Goal: Transaction & Acquisition: Purchase product/service

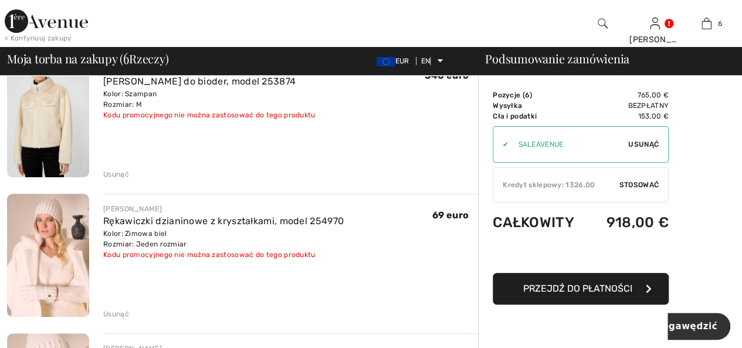
scroll to position [117, 0]
click at [637, 141] on font "Usunąć" at bounding box center [644, 144] width 31 height 8
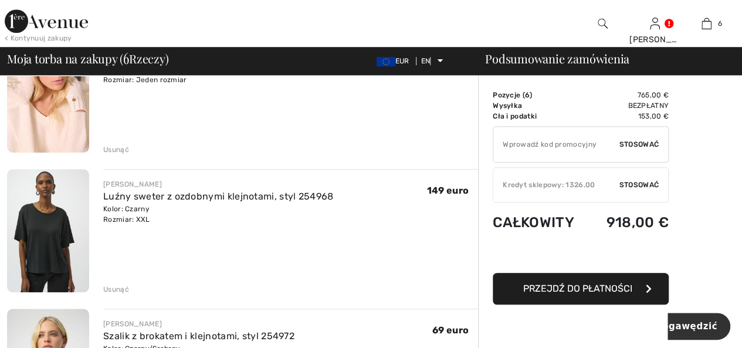
scroll to position [411, 0]
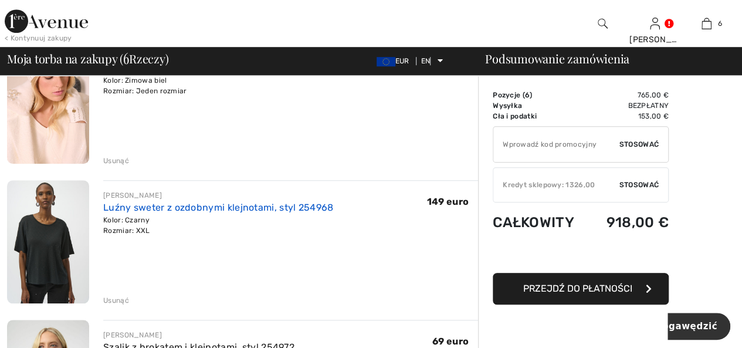
click at [169, 205] on font "Luźny sweter z ozdobnymi klejnotami, styl 254968" at bounding box center [218, 207] width 230 height 11
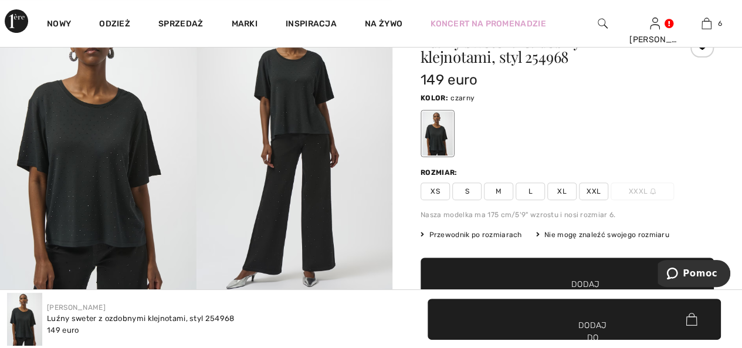
click at [560, 190] on font "XL" at bounding box center [562, 191] width 9 height 8
click at [547, 277] on span "✔ Dodano do torby Dodaj do koszyka" at bounding box center [567, 278] width 293 height 41
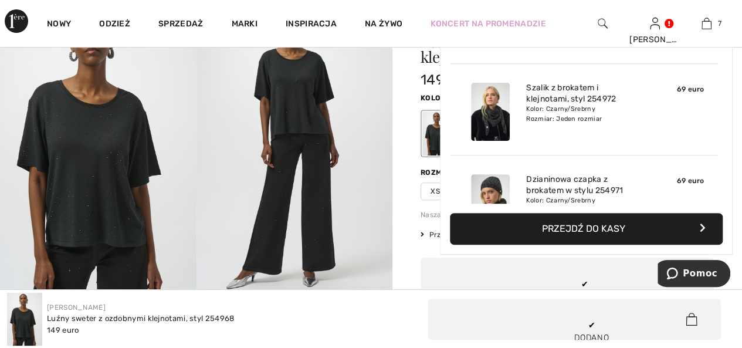
scroll to position [493, 0]
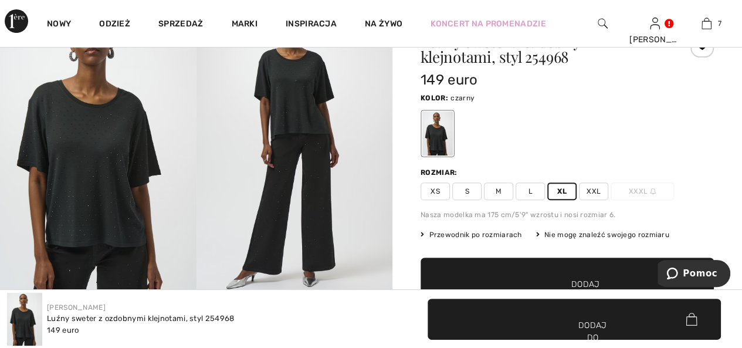
click at [501, 281] on span "✔ Dodano do torby Dodaj do koszyka" at bounding box center [567, 278] width 293 height 41
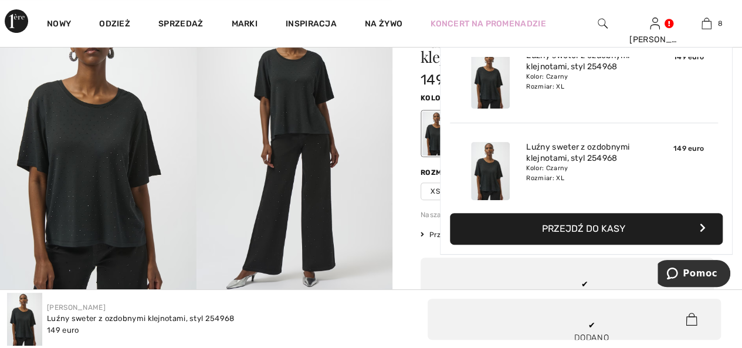
scroll to position [584, 0]
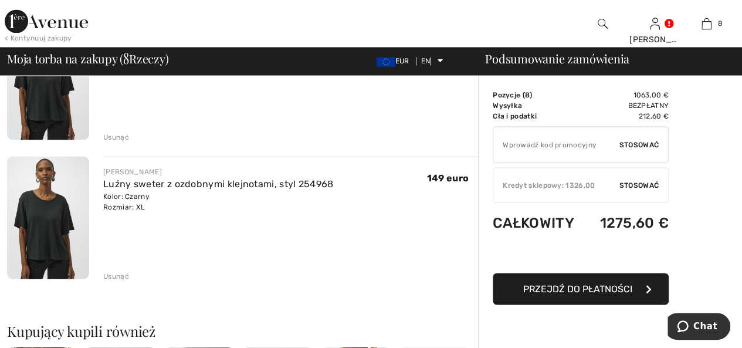
scroll to position [998, 0]
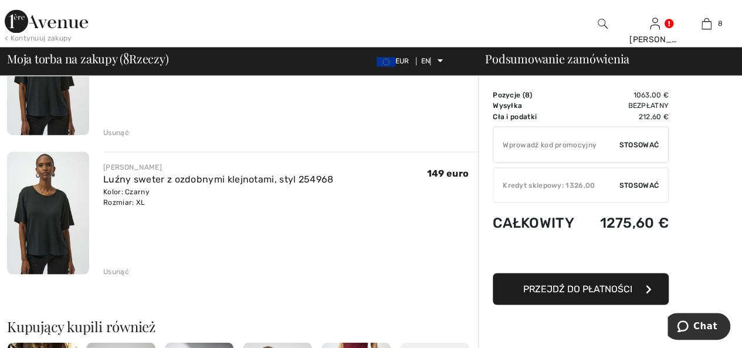
click at [108, 271] on font "Usunąć" at bounding box center [116, 271] width 26 height 8
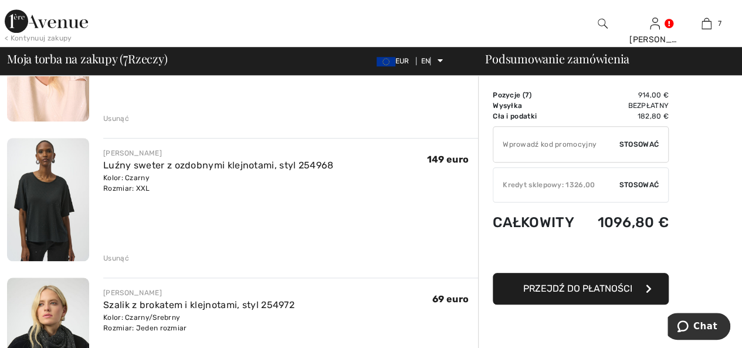
scroll to position [411, 0]
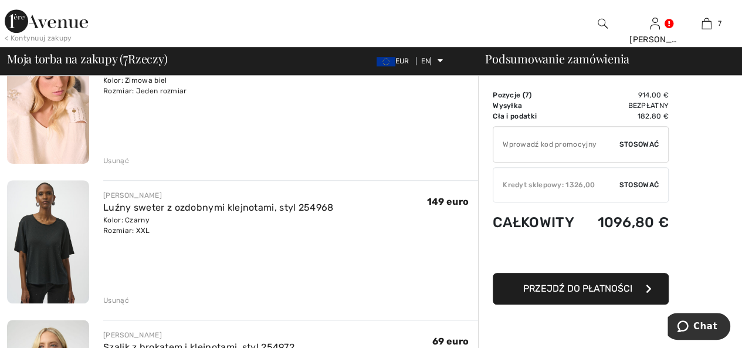
click at [115, 299] on font "Usunąć" at bounding box center [116, 300] width 26 height 8
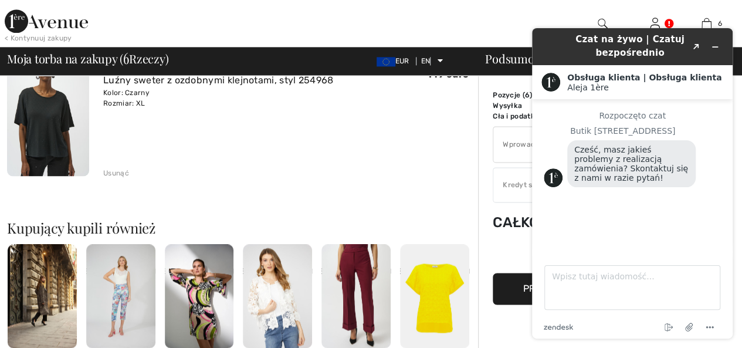
scroll to position [822, 0]
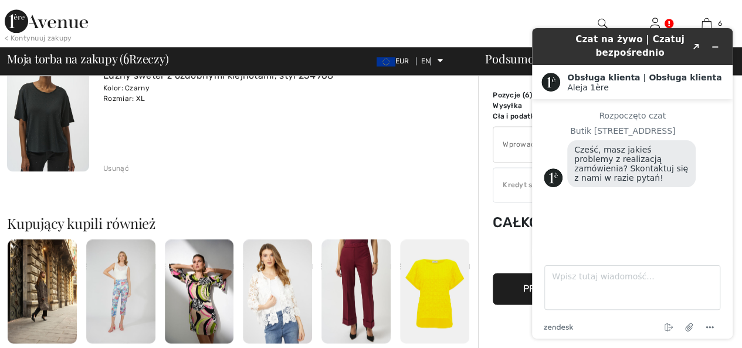
click at [339, 130] on div "JOSEPH RIBKOFF Luźny sweter z ozdobnymi klejnotami, styl 254968 Kolor: Czarny R…" at bounding box center [290, 111] width 375 height 126
click at [713, 47] on icon "Zminimalizuj widżet" at bounding box center [715, 47] width 5 height 0
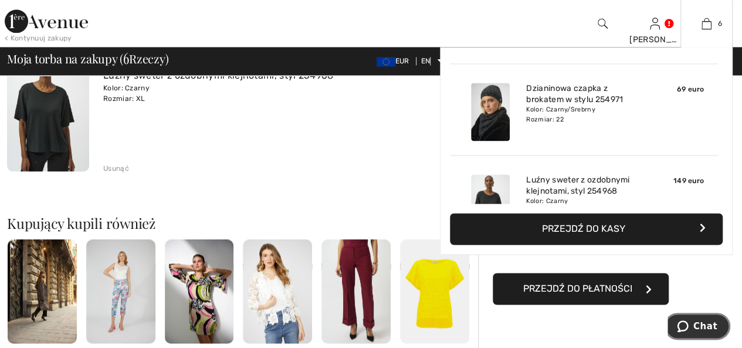
scroll to position [470, 0]
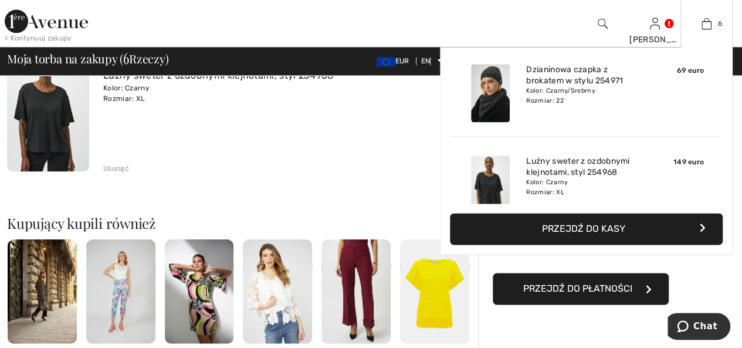
click at [595, 228] on font "Przejdź do kasy" at bounding box center [583, 228] width 83 height 11
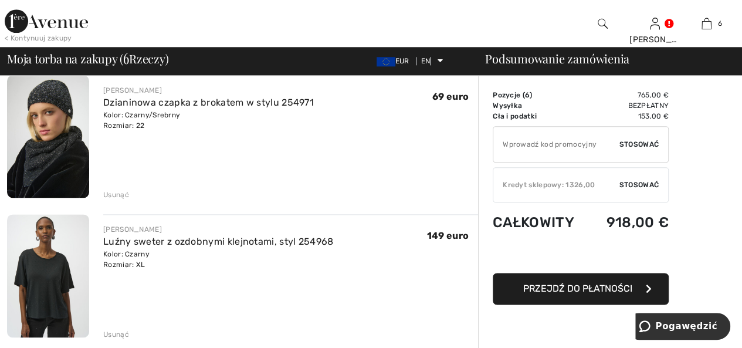
scroll to position [646, 0]
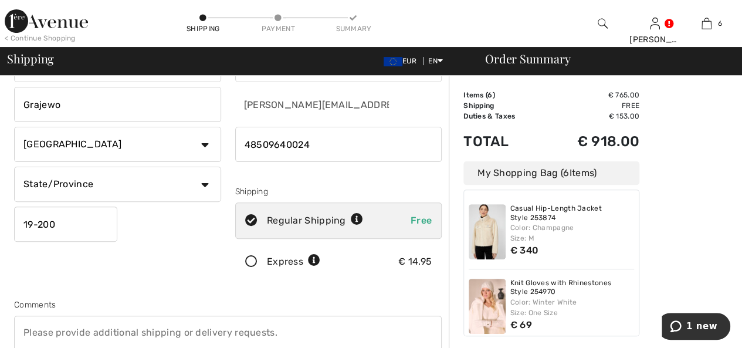
scroll to position [117, 0]
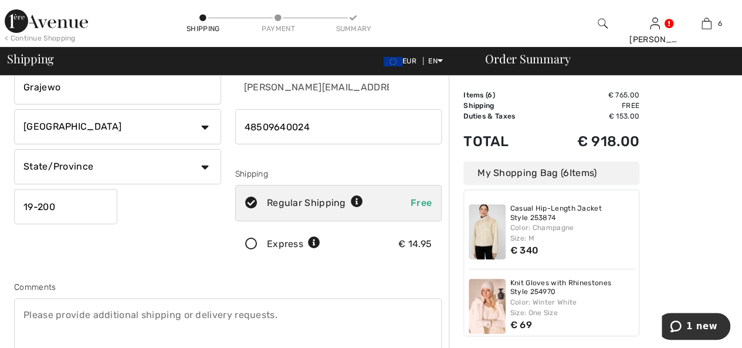
click at [249, 242] on icon at bounding box center [251, 244] width 31 height 12
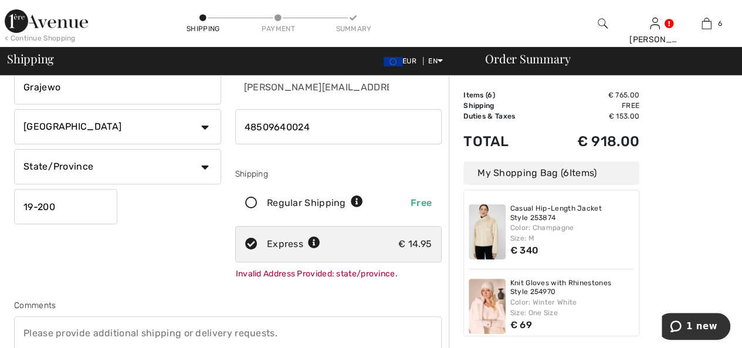
click at [205, 165] on select "State/Province Dolnoslaskie Kujawsko-Pomorskie Lodzkie Lubelskie Lubuskie Malop…" at bounding box center [117, 166] width 207 height 35
select select "PL"
click at [14, 149] on select "State/Province Dolnoslaskie Kujawsko-Pomorskie Lodzkie Lubelskie Lubuskie Malop…" at bounding box center [117, 166] width 207 height 35
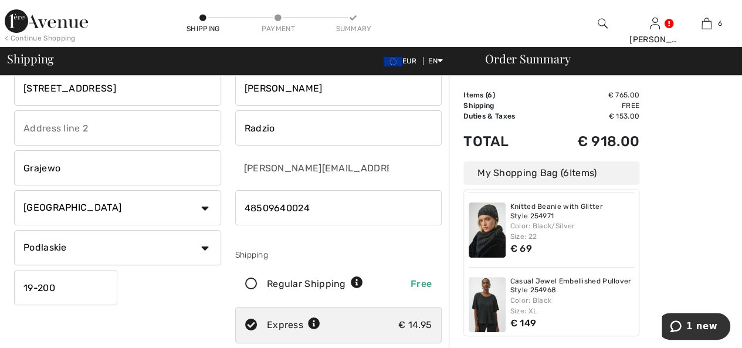
scroll to position [0, 0]
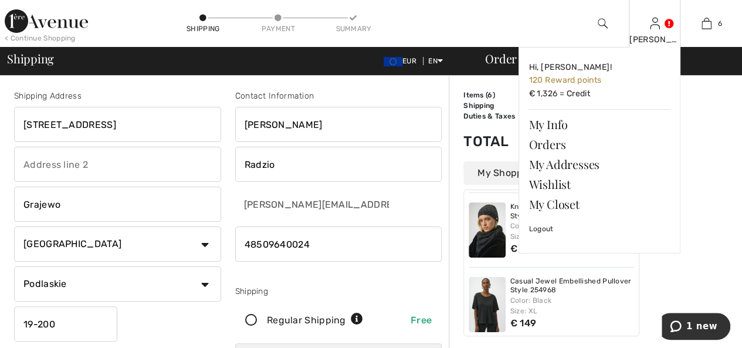
click at [654, 29] on img at bounding box center [655, 23] width 10 height 14
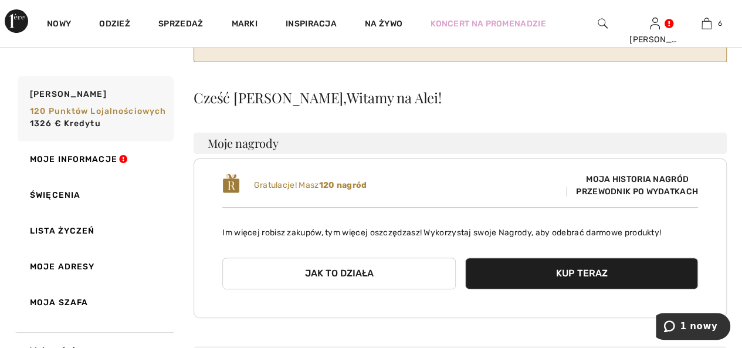
scroll to position [117, 0]
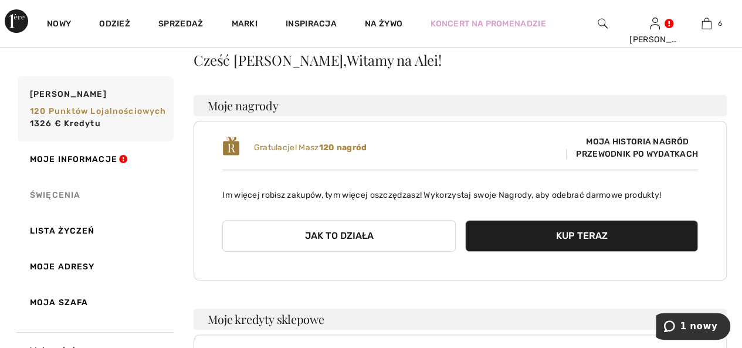
click at [74, 196] on font "Święcenia" at bounding box center [55, 195] width 50 height 10
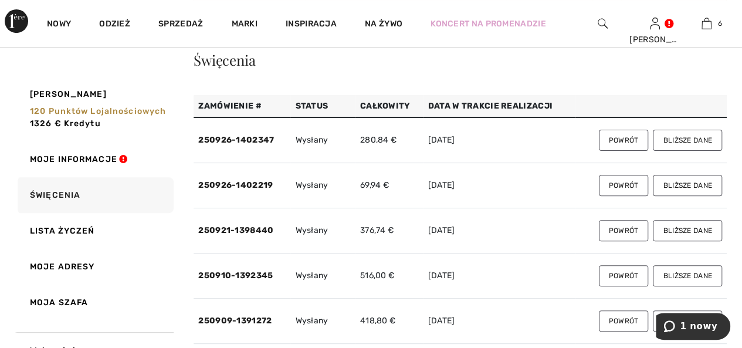
click at [676, 136] on font "Bliższe dane" at bounding box center [687, 140] width 49 height 8
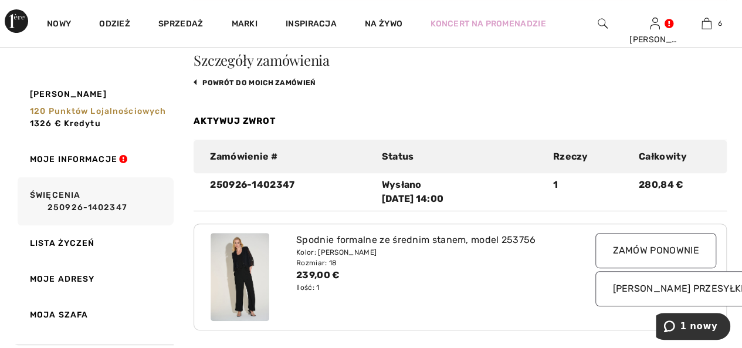
scroll to position [0, 0]
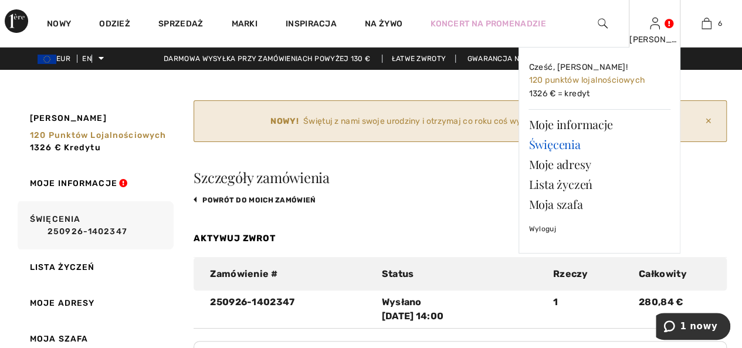
click at [568, 147] on font "Święcenia" at bounding box center [555, 144] width 52 height 16
